Goal: Navigation & Orientation: Find specific page/section

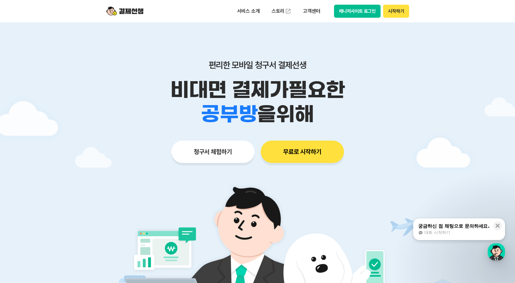
click at [342, 11] on button "매니저사이트 로그인" at bounding box center [357, 11] width 47 height 13
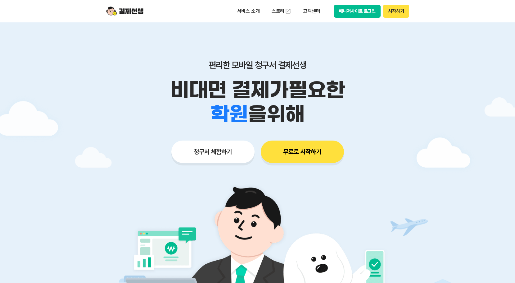
drag, startPoint x: 0, startPoint y: 0, endPoint x: 353, endPoint y: 13, distance: 353.0
click at [353, 13] on button "매니저사이트 로그인" at bounding box center [357, 11] width 47 height 13
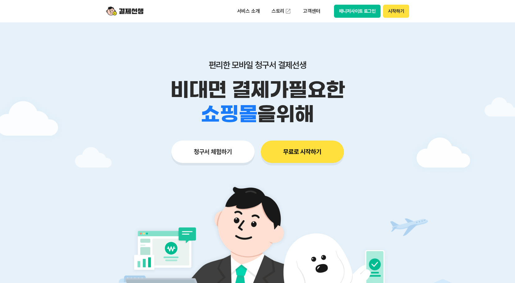
click at [368, 14] on button "매니저사이트 로그인" at bounding box center [357, 11] width 47 height 13
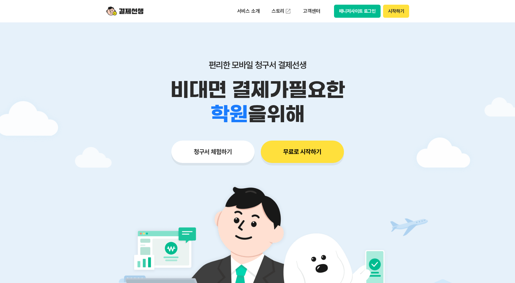
click at [363, 10] on button "매니저사이트 로그인" at bounding box center [357, 11] width 47 height 13
